Goal: Task Accomplishment & Management: Complete application form

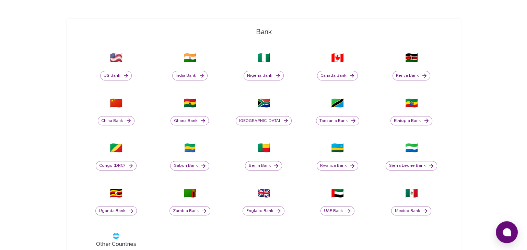
scroll to position [235, 0]
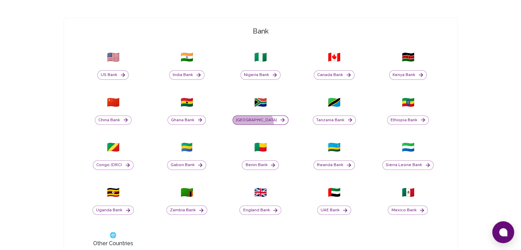
click at [262, 124] on button "[GEOGRAPHIC_DATA]" at bounding box center [261, 121] width 56 height 10
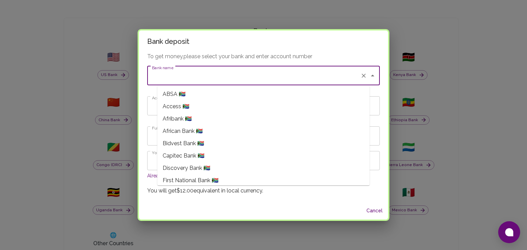
click at [252, 75] on input "Bank name" at bounding box center [253, 75] width 207 height 13
click at [202, 157] on span "Capitec Bank 🇿🇦" at bounding box center [184, 156] width 42 height 8
type input "Capitec Bank"
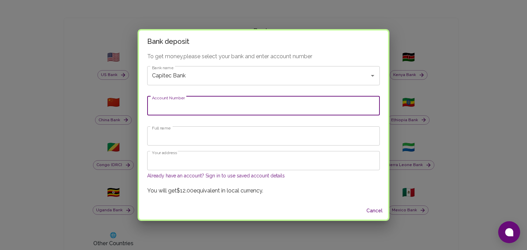
click at [183, 112] on input "Account Number" at bounding box center [263, 105] width 232 height 19
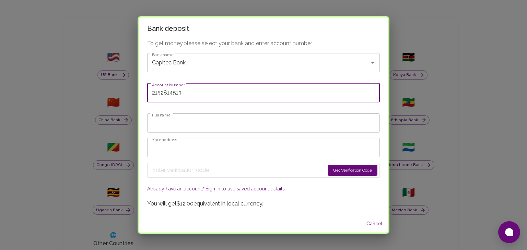
type input "2152814513"
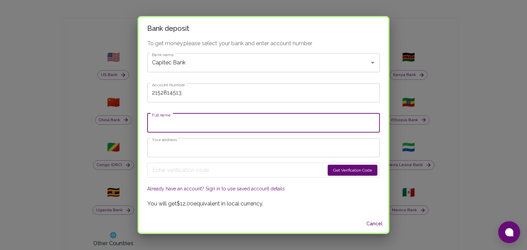
click at [193, 130] on input "Full name" at bounding box center [263, 122] width 232 height 19
type input "Konanani Nemauluma"
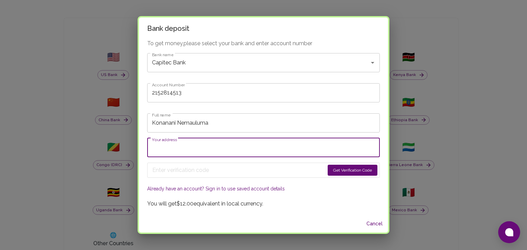
click at [208, 147] on input "Your address" at bounding box center [263, 147] width 232 height 19
type input "[STREET_ADDRESS][PERSON_NAME][PERSON_NAME]"
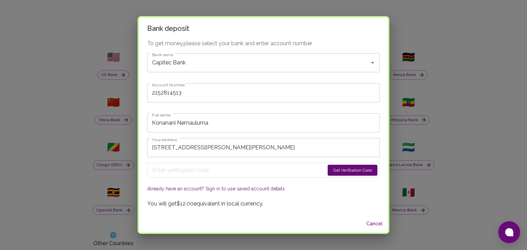
click at [334, 167] on button "Get Verification Code" at bounding box center [352, 170] width 50 height 11
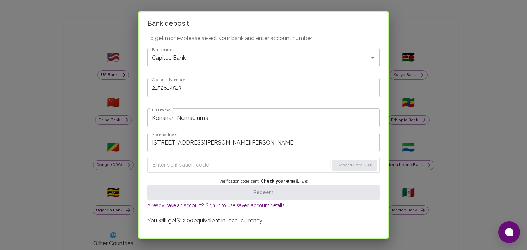
click at [219, 164] on input "Enter verification code" at bounding box center [240, 165] width 177 height 11
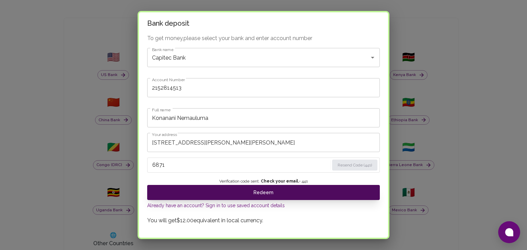
type input "6871"
click at [249, 196] on button "Redeem" at bounding box center [263, 192] width 232 height 15
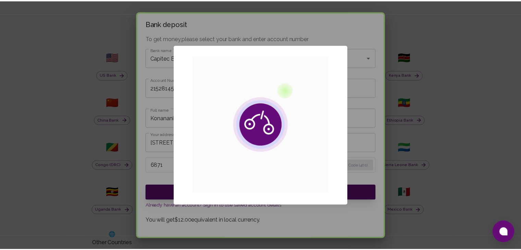
scroll to position [0, 0]
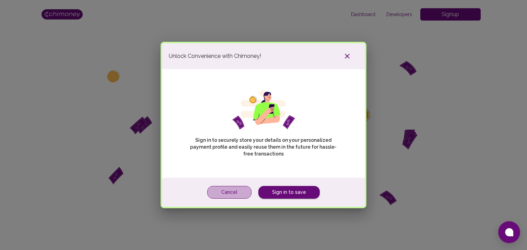
click at [237, 191] on button "Cancel" at bounding box center [229, 192] width 44 height 13
